Goal: Task Accomplishment & Management: Manage account settings

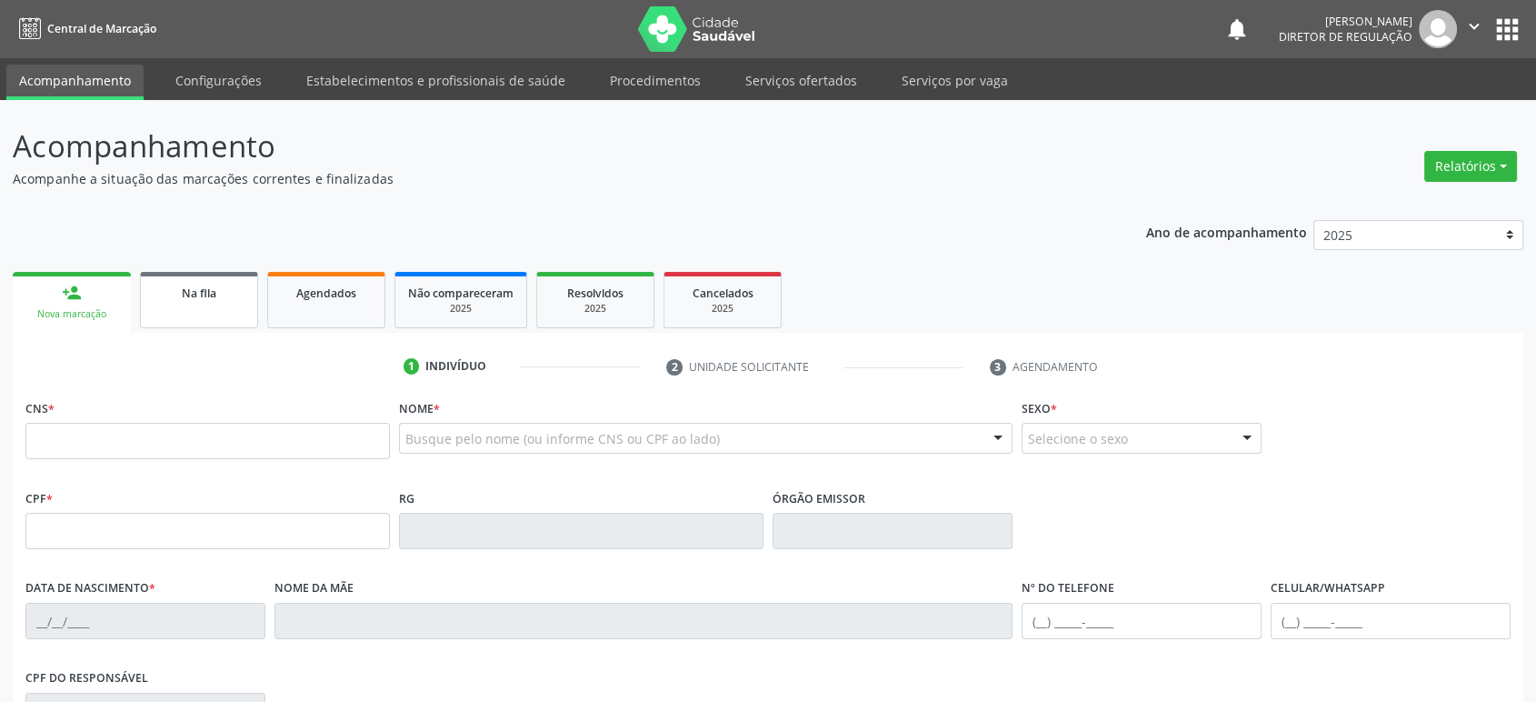
click at [196, 294] on span "Na fila" at bounding box center [199, 292] width 35 height 15
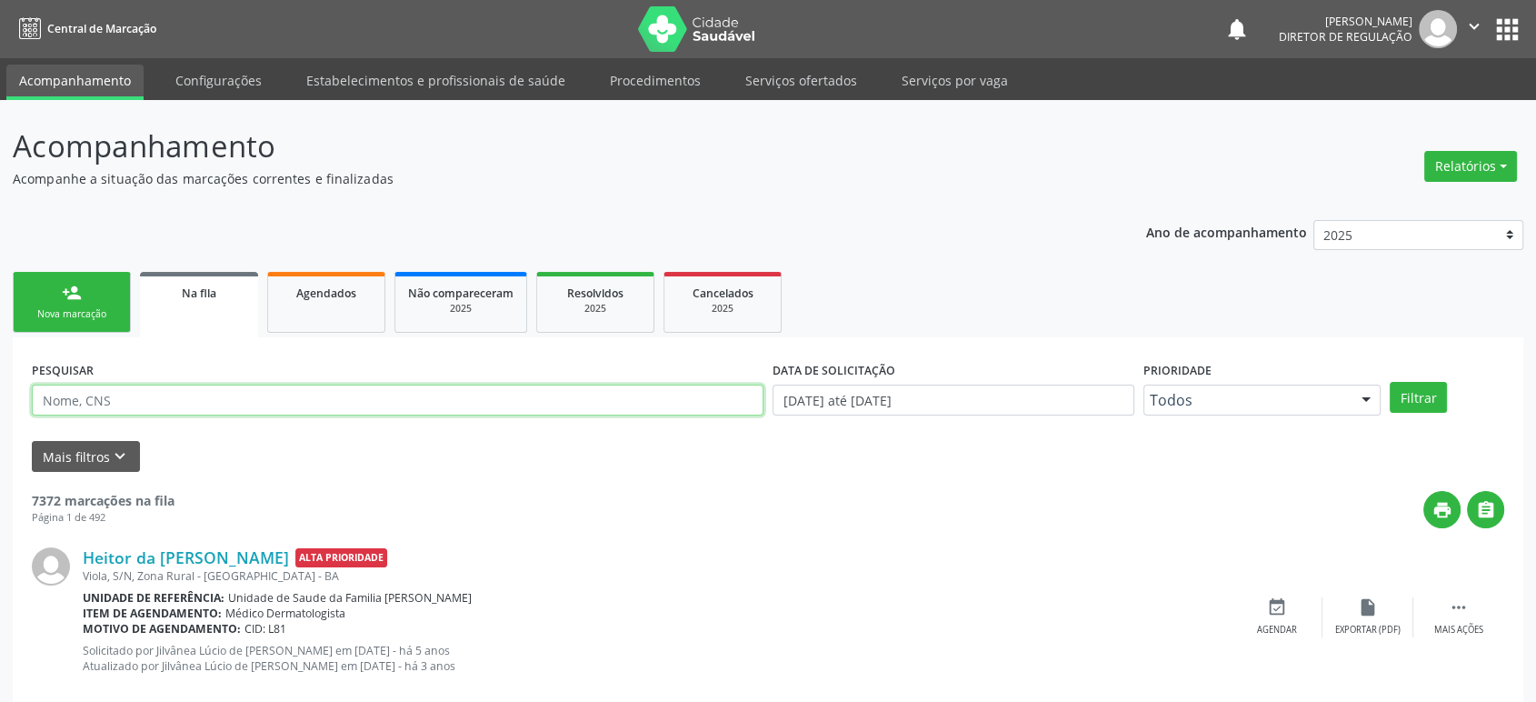
click at [158, 393] on input "text" at bounding box center [398, 399] width 732 height 31
paste input "[PERSON_NAME]"
click at [1390, 382] on button "Filtrar" at bounding box center [1418, 397] width 57 height 31
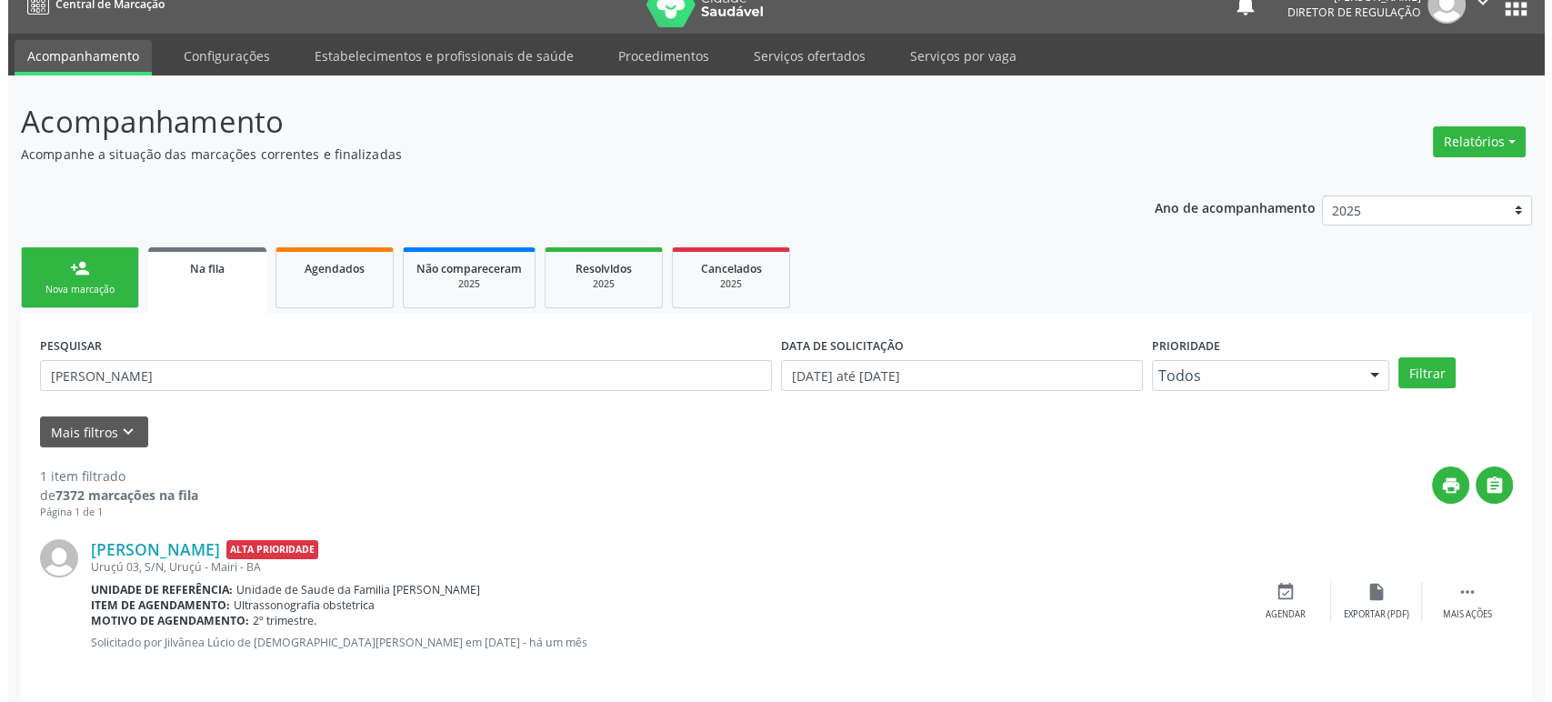
scroll to position [35, 0]
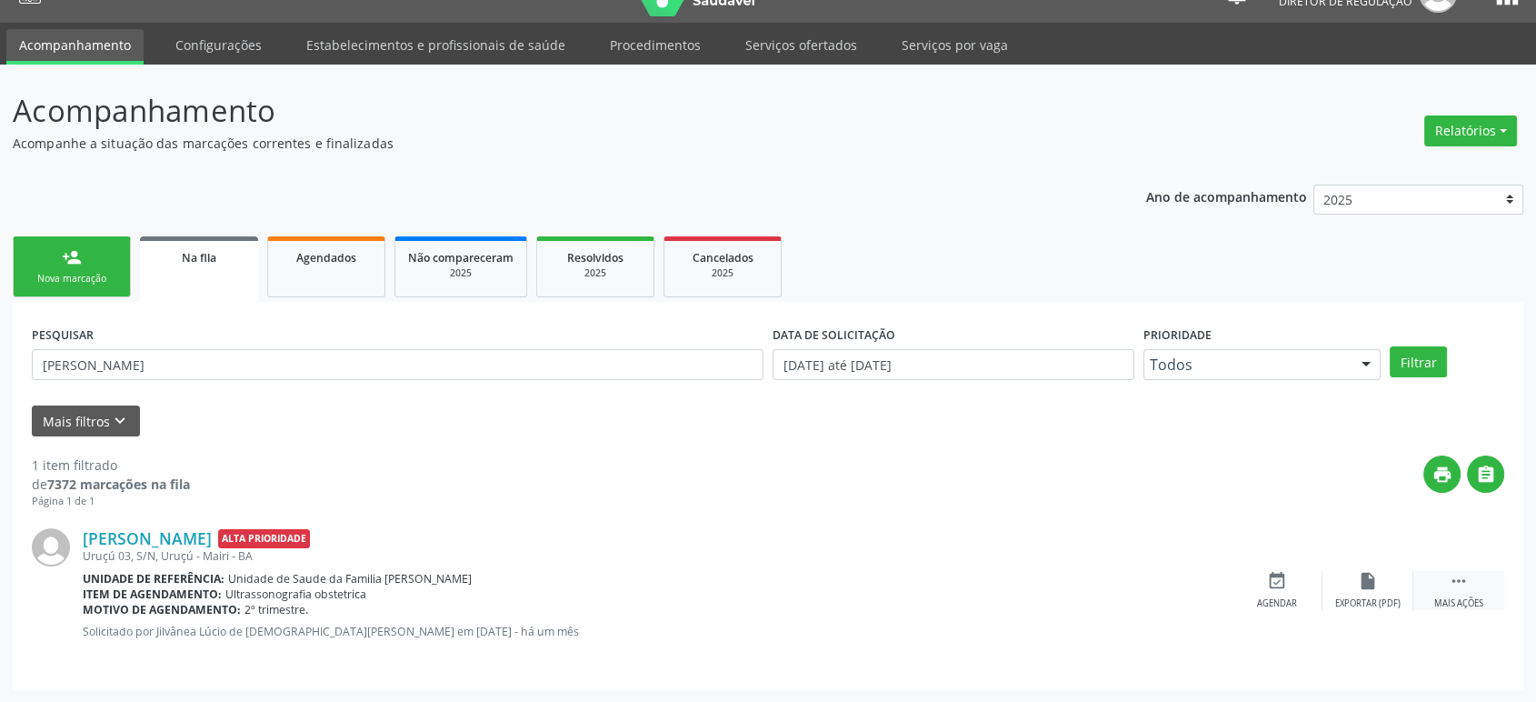
click at [1473, 588] on div " Mais ações" at bounding box center [1458, 590] width 91 height 39
click at [1281, 579] on icon "cancel" at bounding box center [1277, 581] width 20 height 20
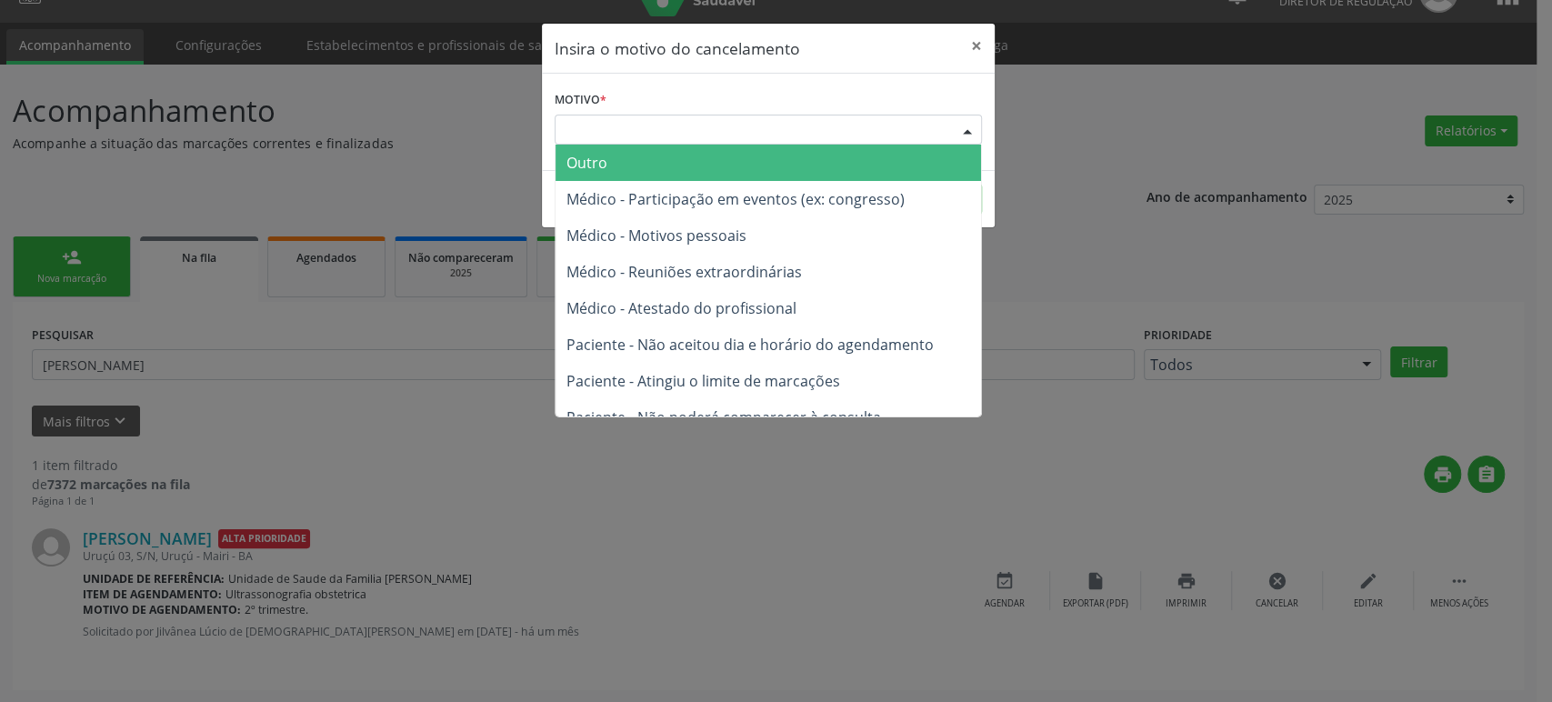
drag, startPoint x: 644, startPoint y: 134, endPoint x: 761, endPoint y: 253, distance: 166.5
click at [645, 134] on div "Escolha o motivo" at bounding box center [767, 130] width 427 height 31
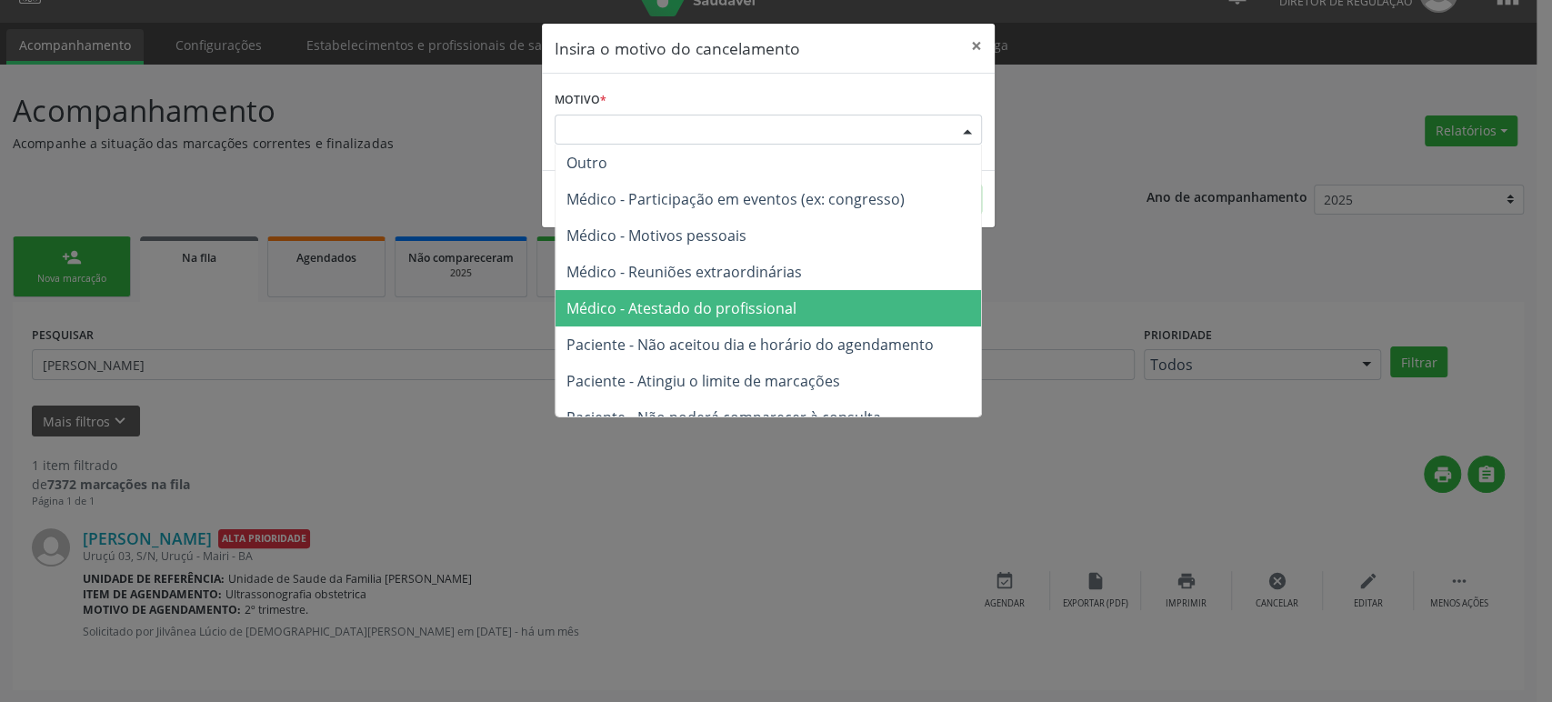
click at [760, 313] on span "Médico - Atestado do profissional" at bounding box center [681, 308] width 230 height 20
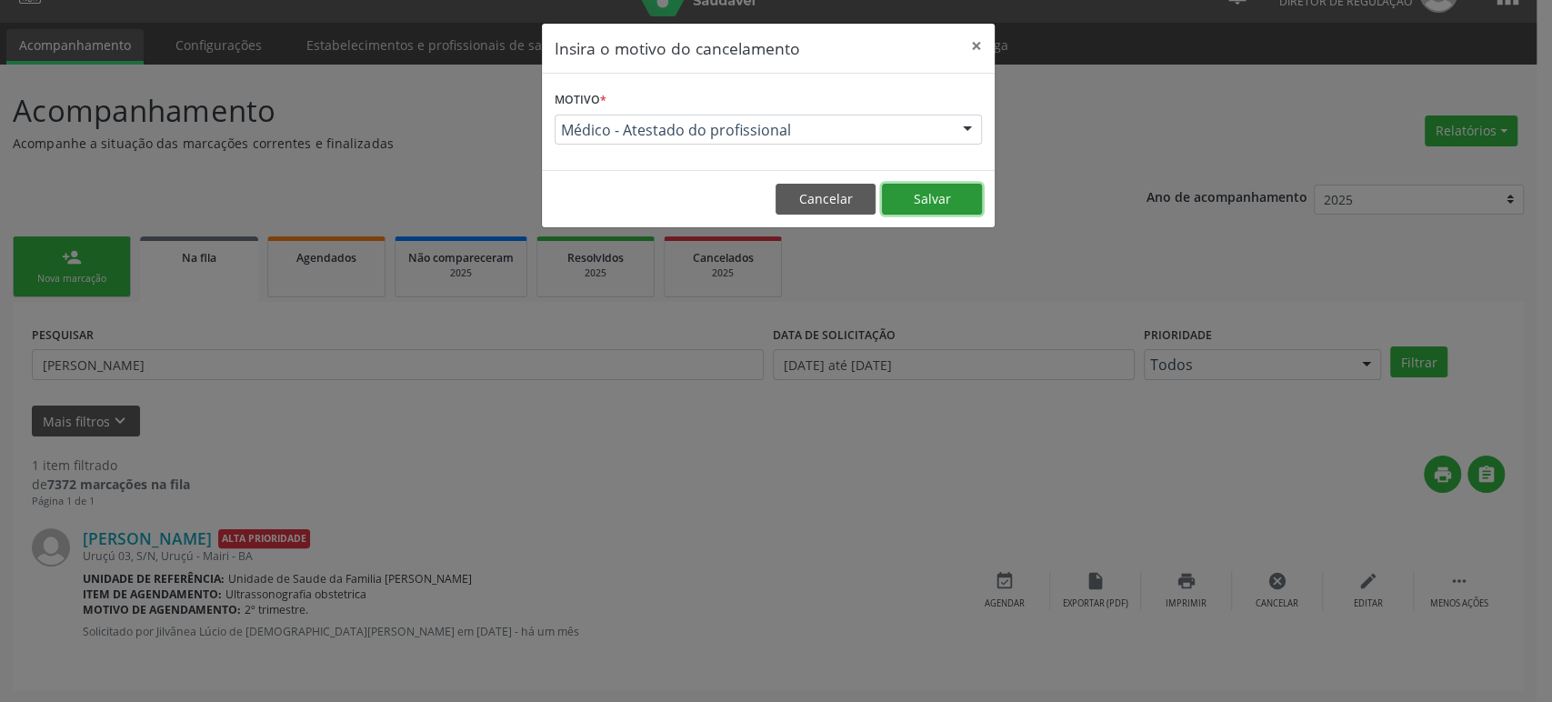
click at [916, 195] on button "Salvar" at bounding box center [932, 199] width 100 height 31
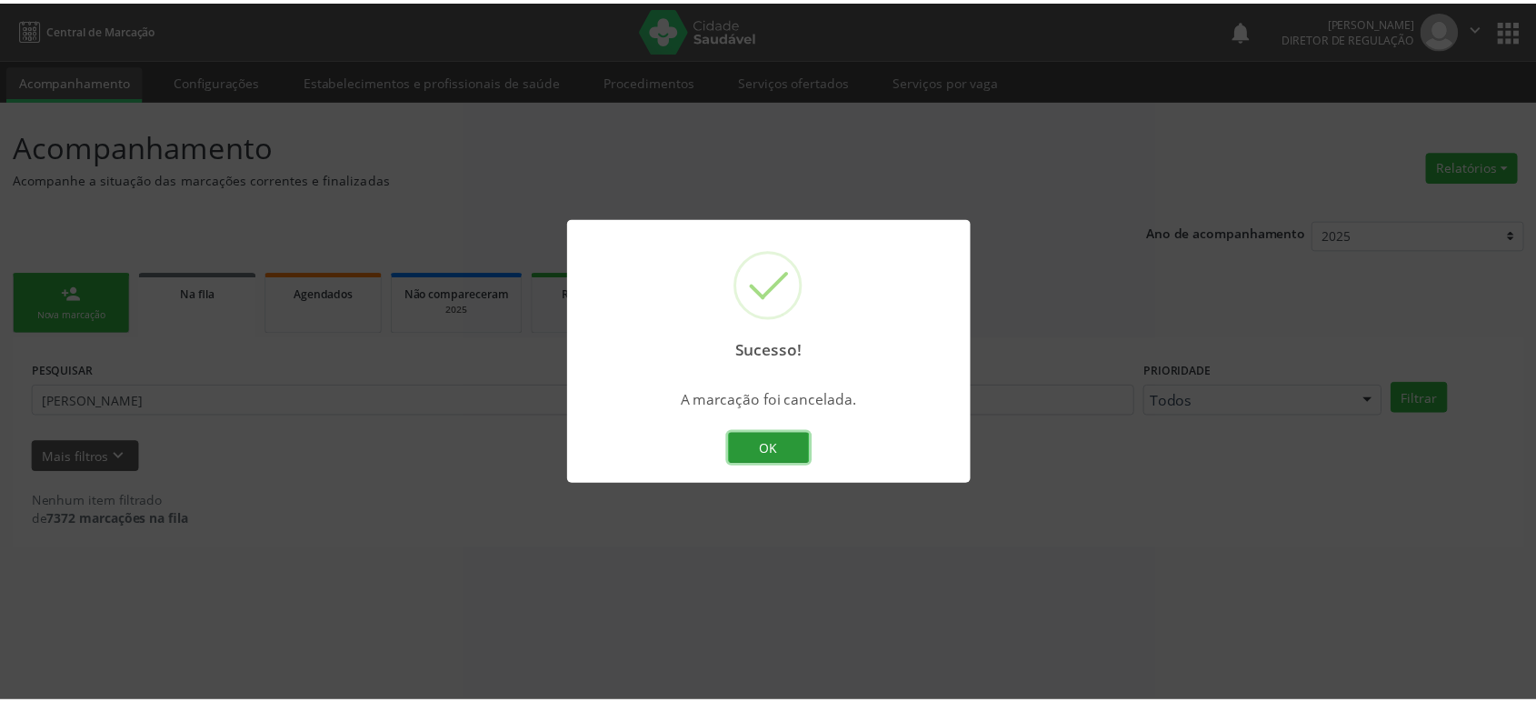
scroll to position [0, 0]
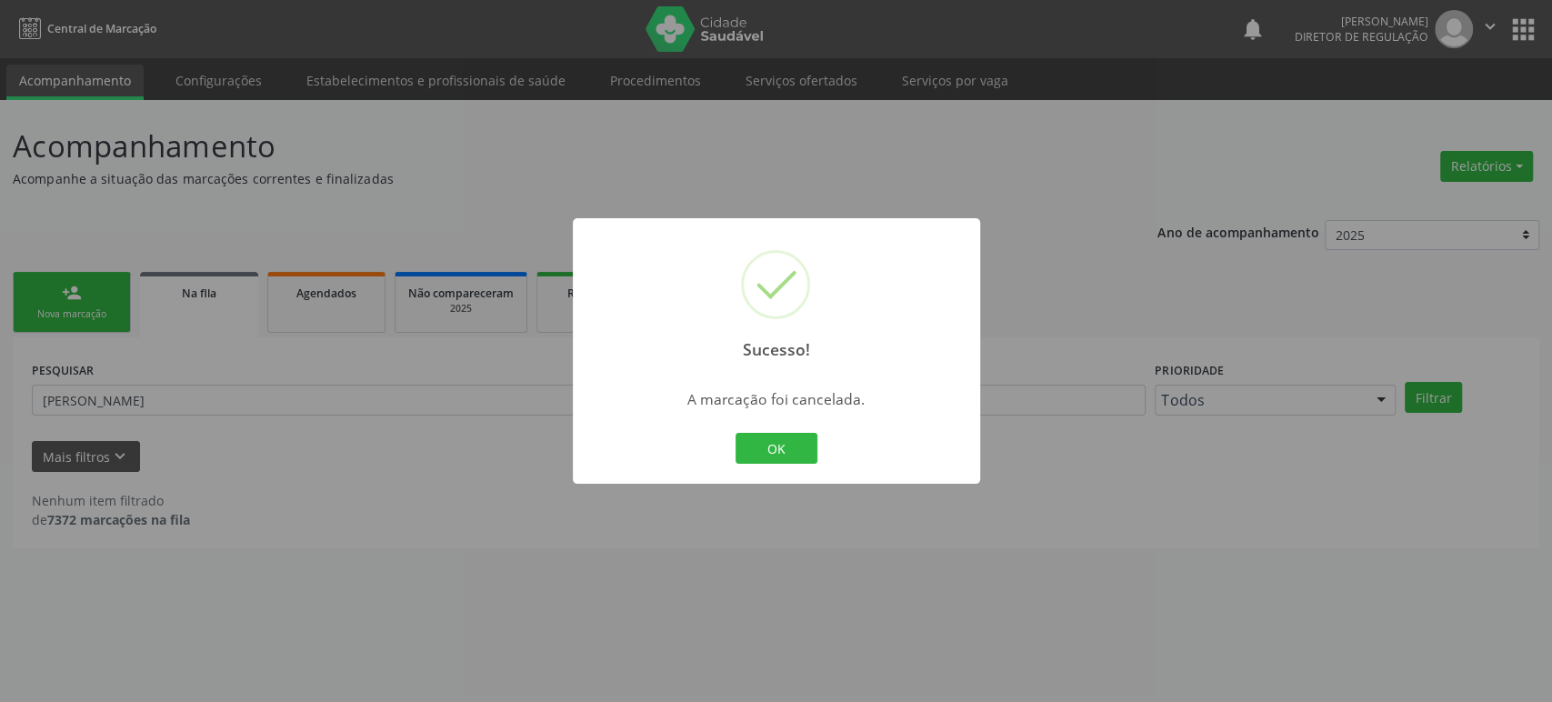
click at [167, 379] on div "Sucesso! × A marcação foi cancelada. OK Cancel" at bounding box center [776, 351] width 1552 height 702
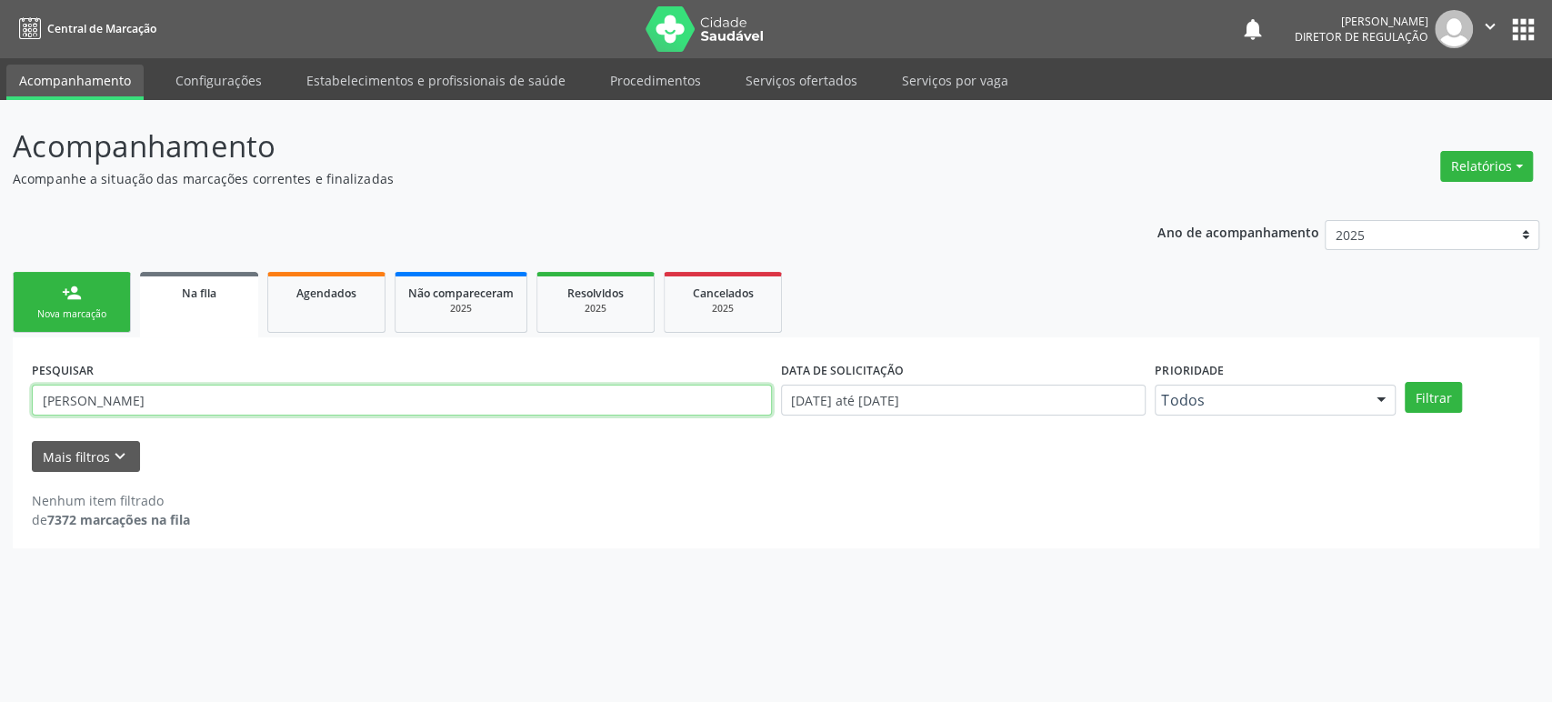
click at [173, 400] on input "[PERSON_NAME]" at bounding box center [402, 399] width 740 height 31
paste input "[PERSON_NAME]"
click at [1404, 382] on button "Filtrar" at bounding box center [1432, 397] width 57 height 31
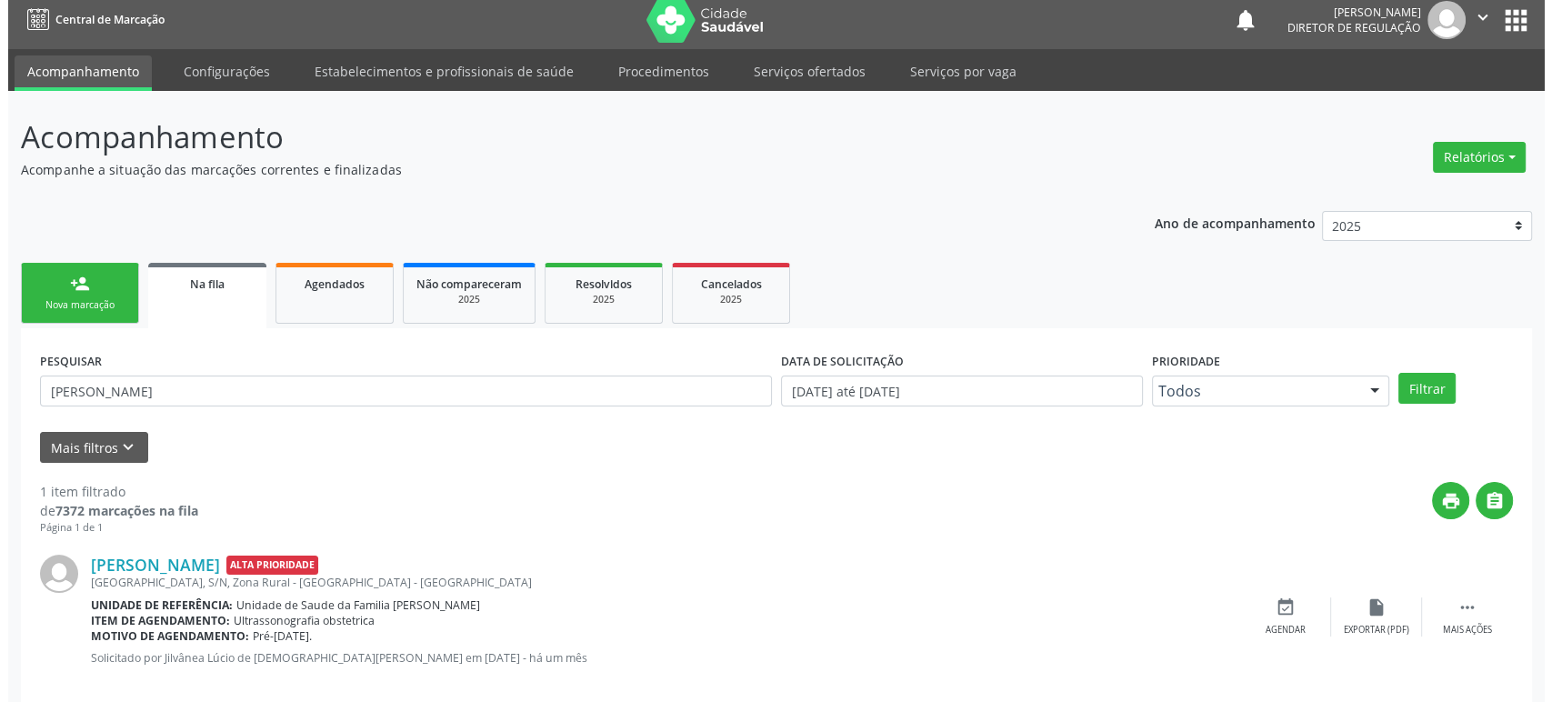
scroll to position [35, 0]
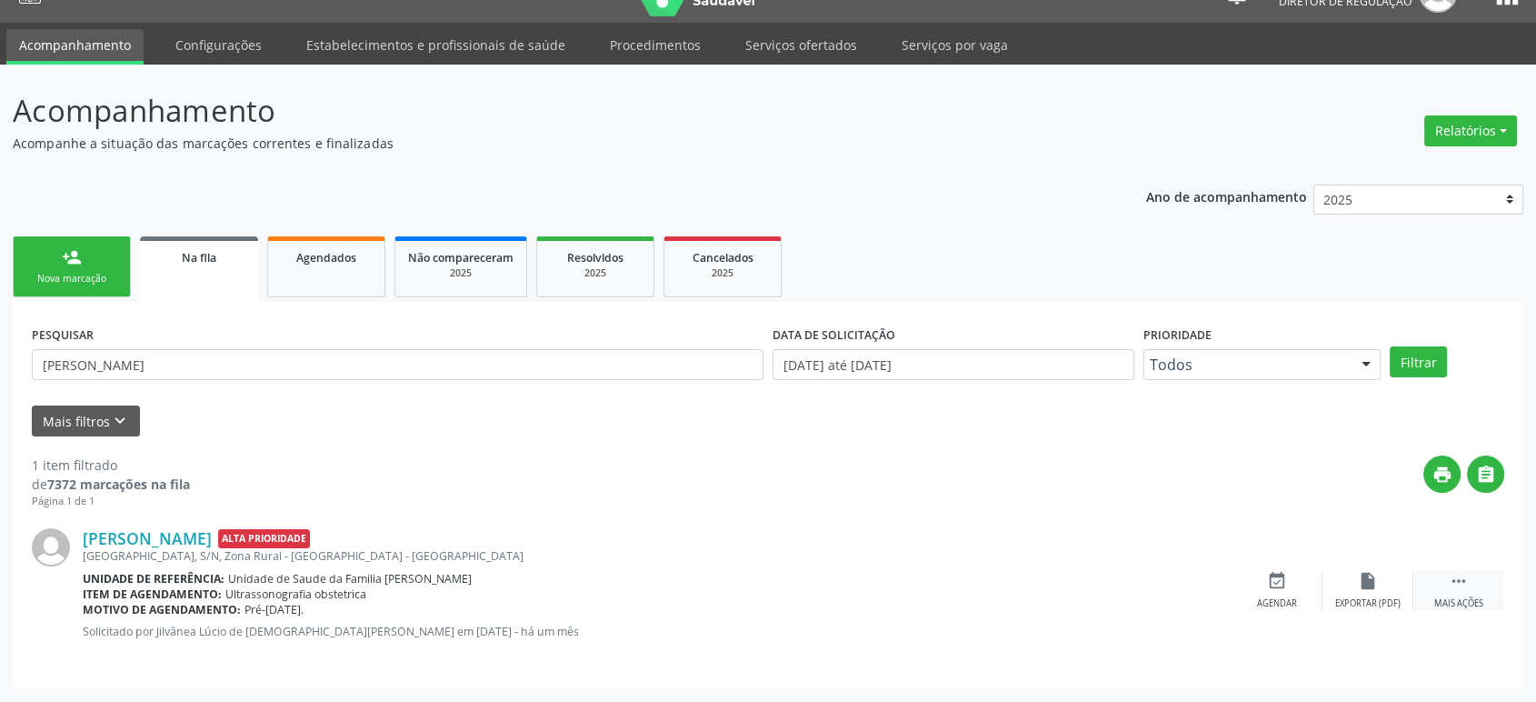
click at [1483, 583] on div " Mais ações" at bounding box center [1458, 590] width 91 height 39
click at [1278, 586] on icon "cancel" at bounding box center [1277, 581] width 20 height 20
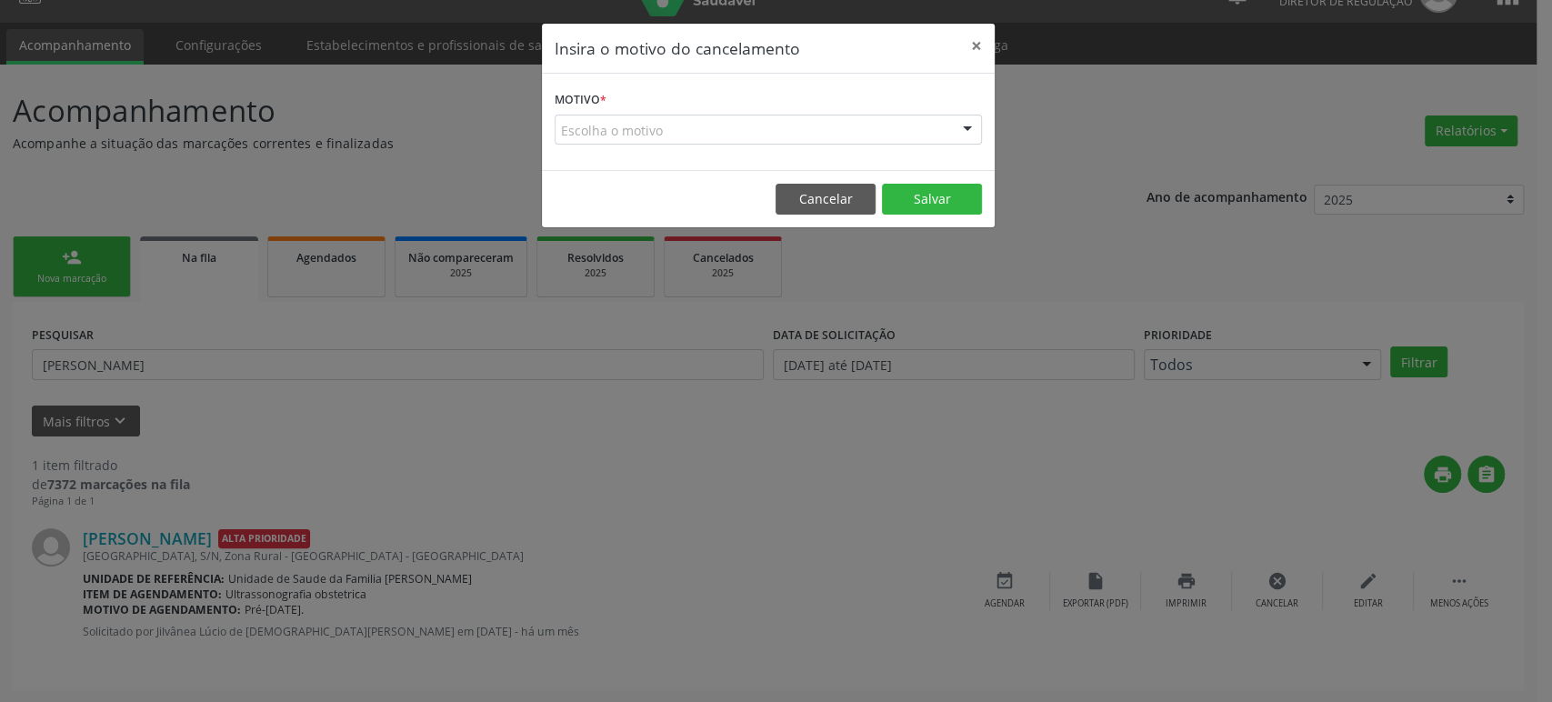
click at [752, 130] on div "Escolha o motivo" at bounding box center [767, 130] width 427 height 31
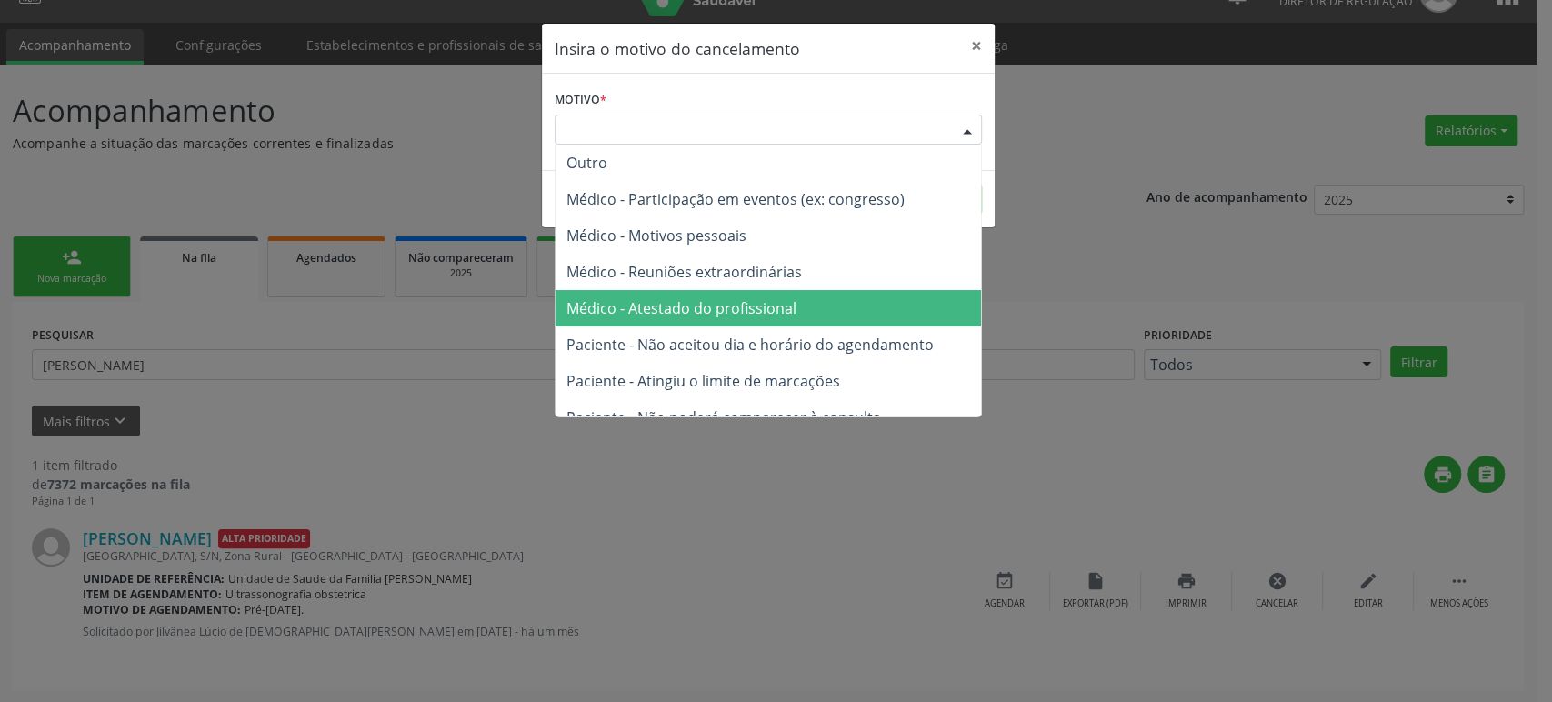
click at [751, 307] on span "Médico - Atestado do profissional" at bounding box center [681, 308] width 230 height 20
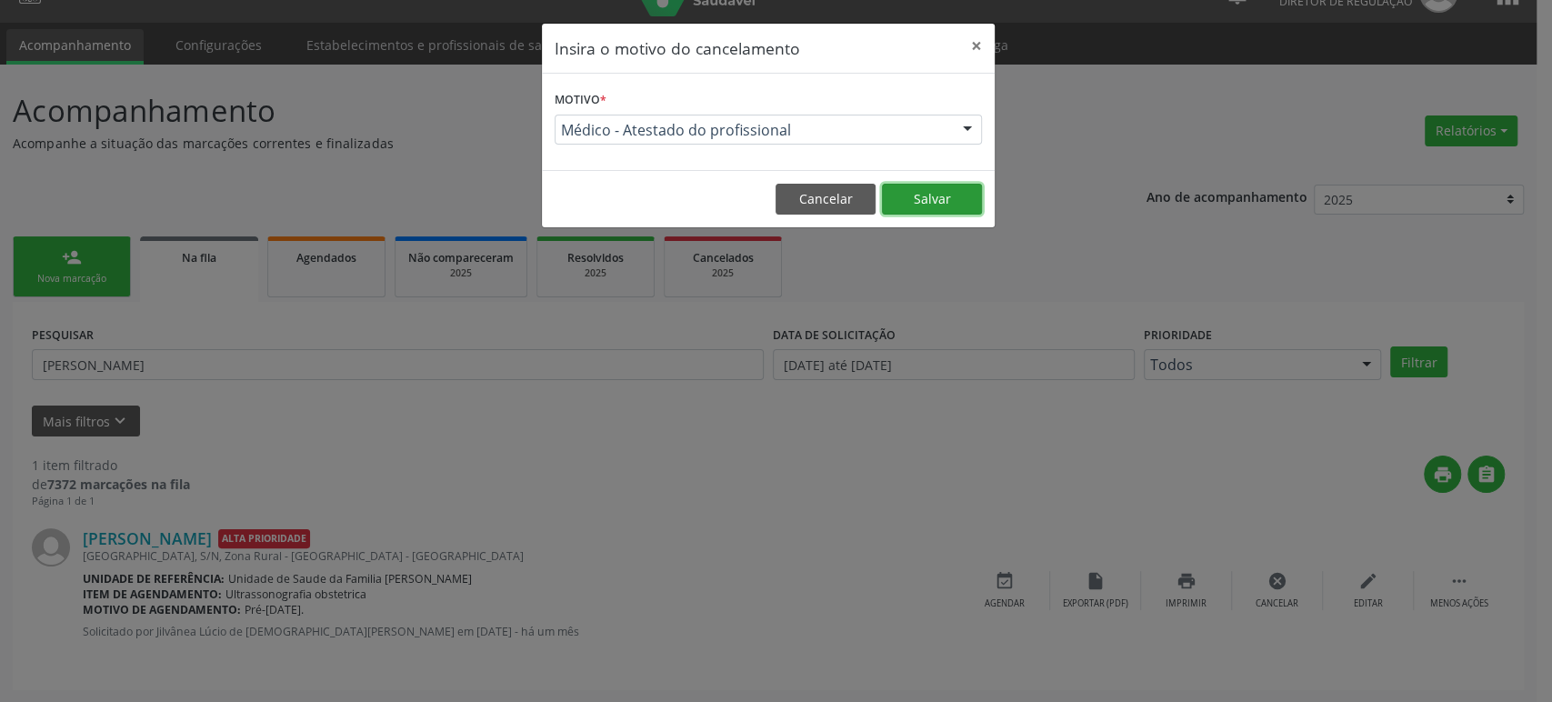
click at [949, 190] on button "Salvar" at bounding box center [932, 199] width 100 height 31
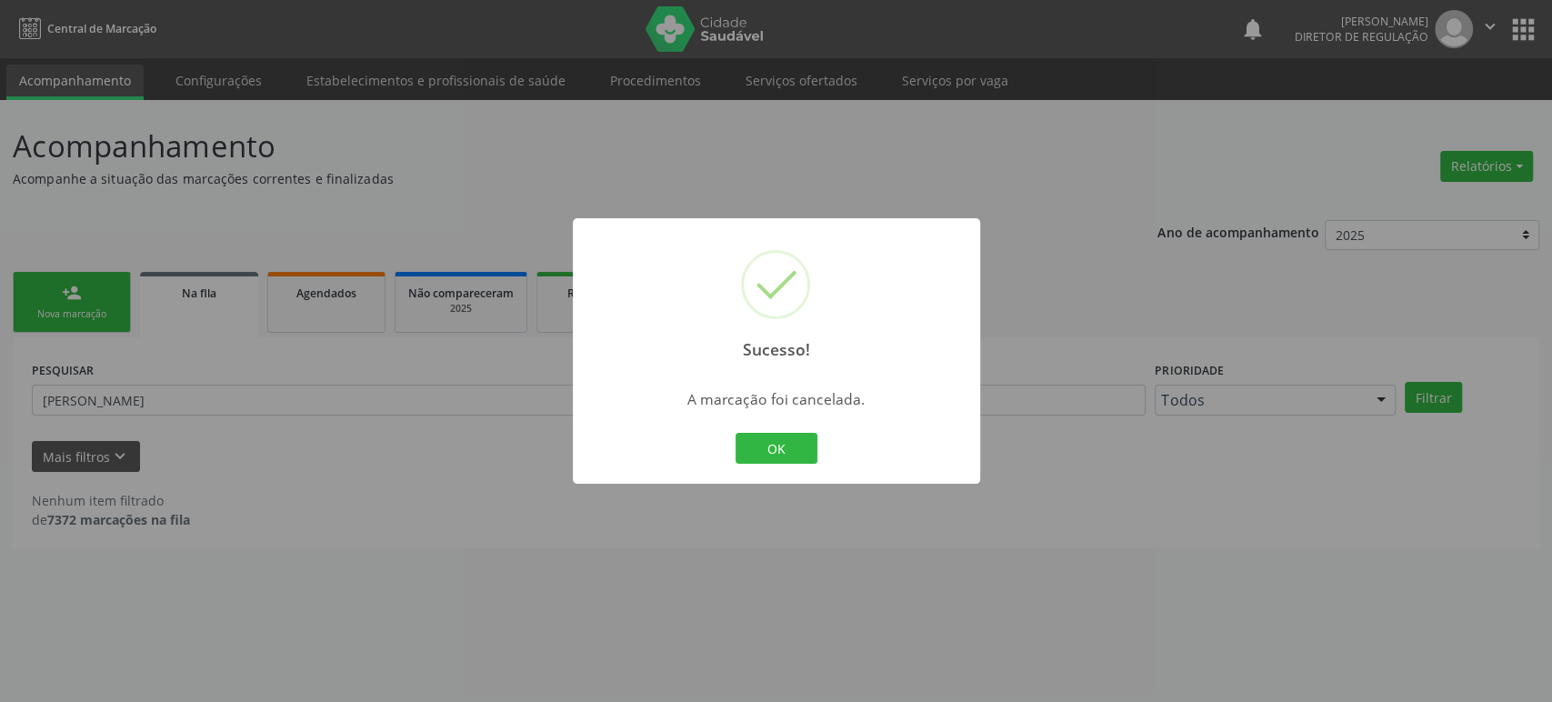
click at [137, 354] on div "Sucesso! × A marcação foi cancelada. OK Cancel" at bounding box center [776, 351] width 1552 height 702
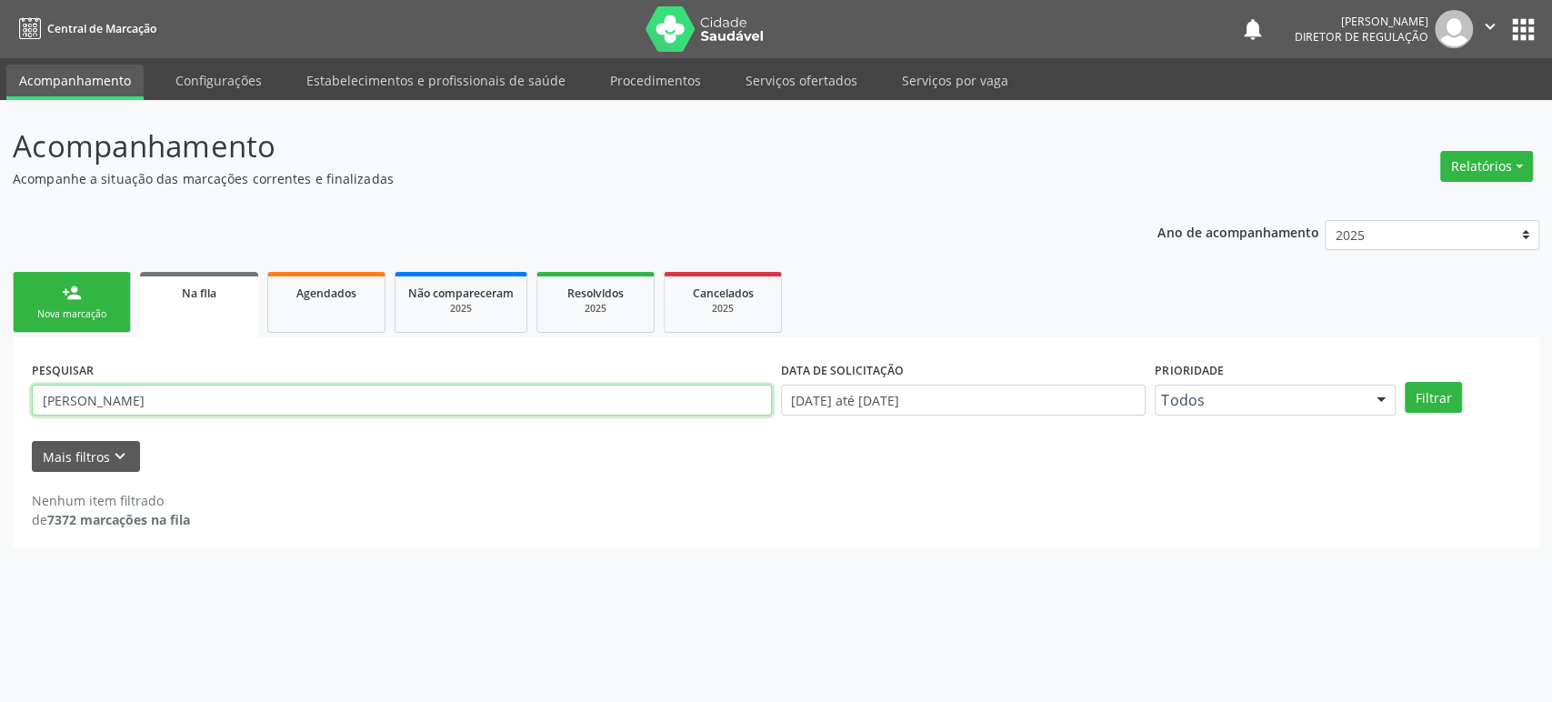
click at [145, 407] on input "[PERSON_NAME]" at bounding box center [402, 399] width 740 height 31
type input "valdivino ferr"
click at [1404, 382] on button "Filtrar" at bounding box center [1432, 397] width 57 height 31
click at [145, 407] on input "valdivino ferr" at bounding box center [402, 399] width 740 height 31
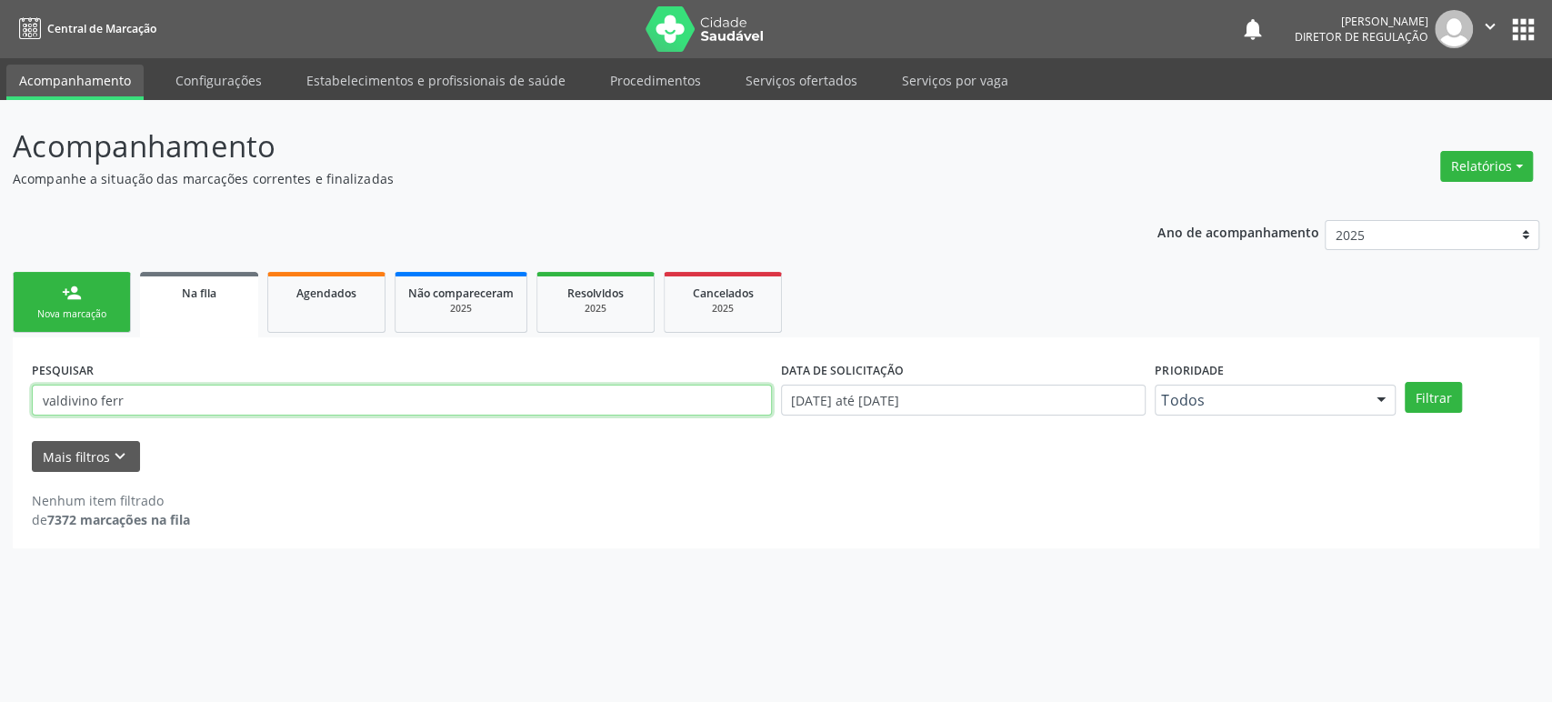
click at [145, 407] on input "valdivino ferr" at bounding box center [402, 399] width 740 height 31
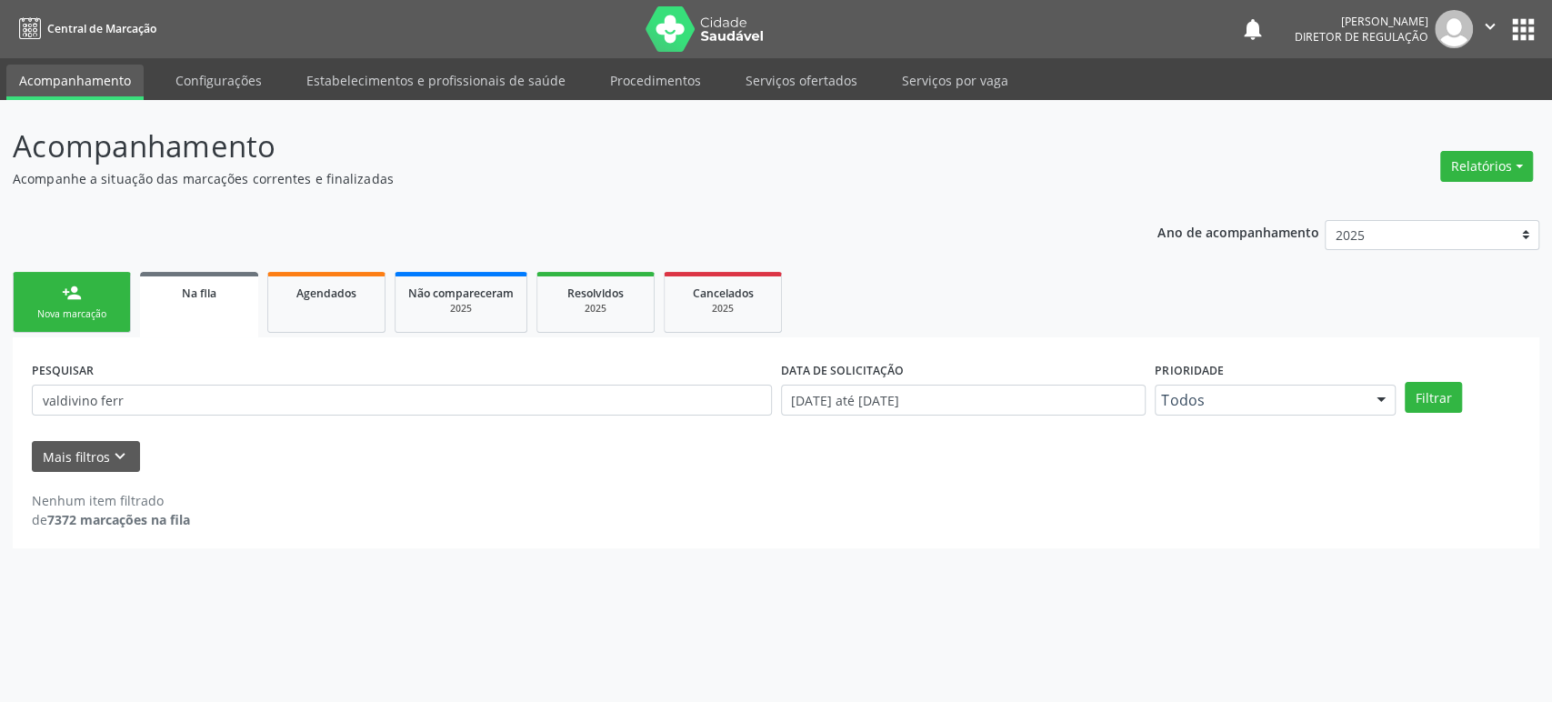
click at [1517, 32] on button "apps" at bounding box center [1523, 30] width 32 height 32
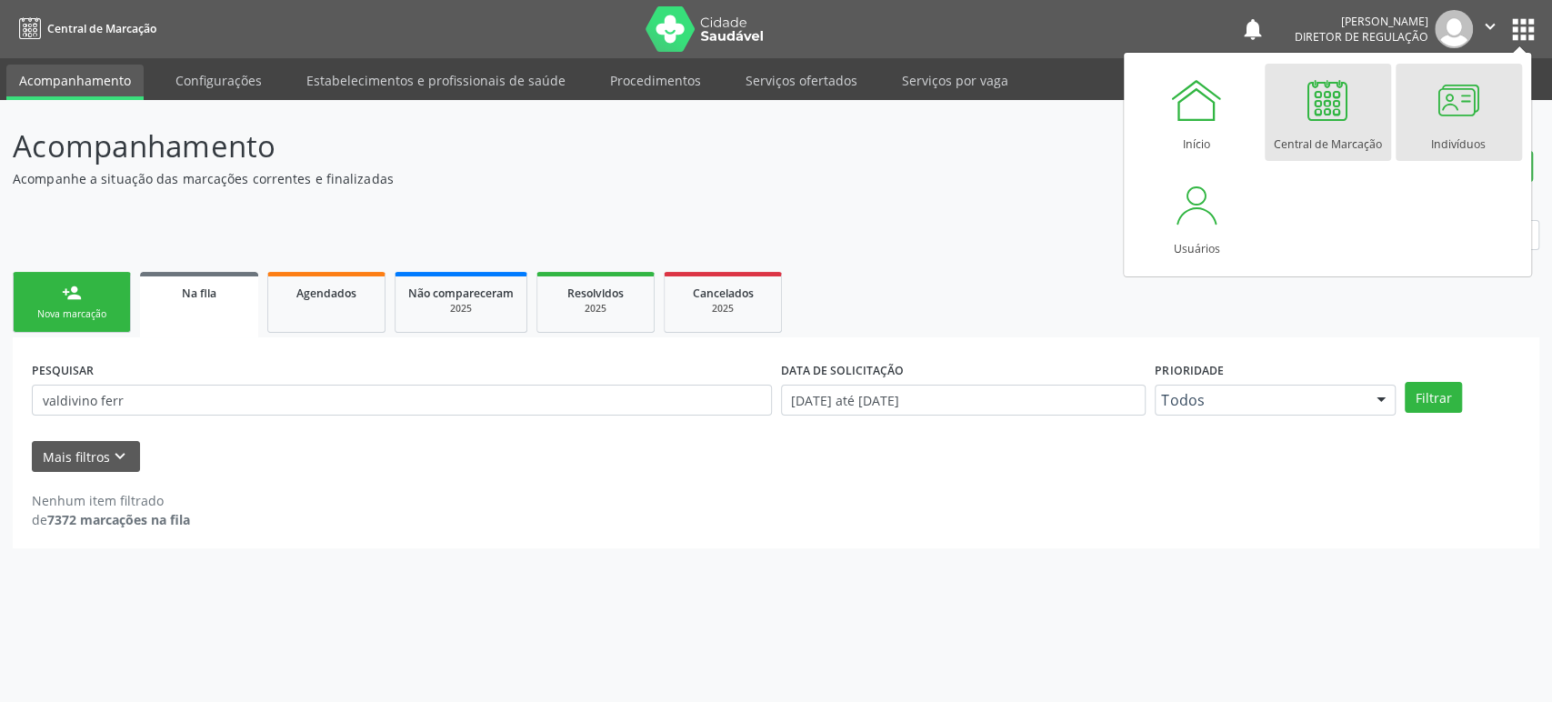
click at [1462, 112] on div at bounding box center [1458, 100] width 55 height 55
